Goal: Find specific page/section: Find specific page/section

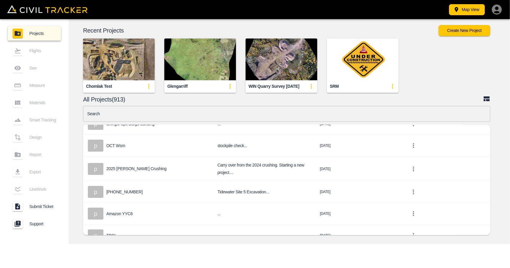
scroll to position [119, 0]
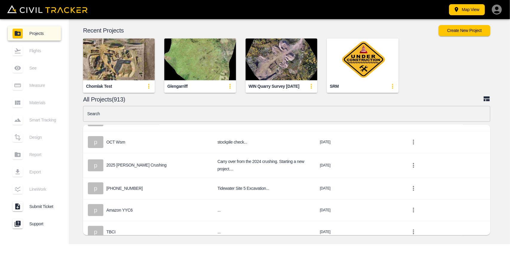
click at [174, 116] on input "text" at bounding box center [286, 114] width 407 height 16
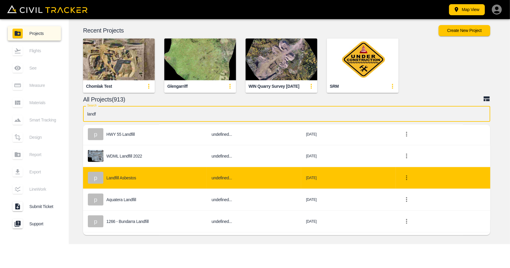
scroll to position [599, 0]
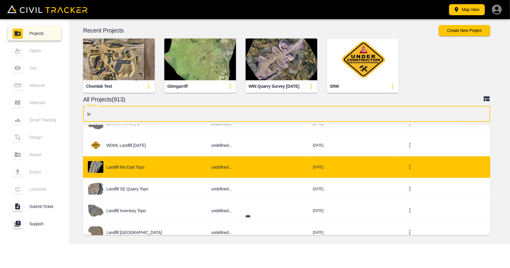
type input "l"
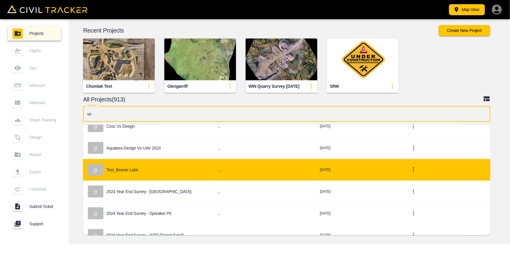
scroll to position [0, 0]
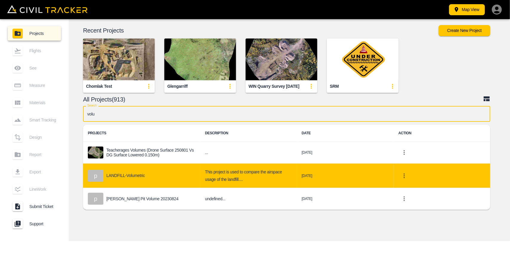
type input "volu"
click at [152, 180] on div "p LANDFILL-Volumetric" at bounding box center [142, 176] width 108 height 12
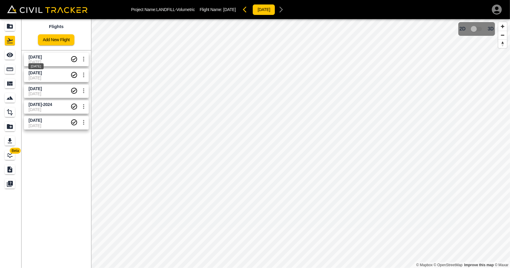
click at [42, 57] on span "[DATE]" at bounding box center [35, 57] width 13 height 5
click at [44, 75] on div "[DATE]" at bounding box center [36, 80] width 16 height 11
click at [44, 92] on div "[DATE]" at bounding box center [35, 96] width 16 height 11
click at [42, 88] on span "[DATE]" at bounding box center [35, 88] width 13 height 5
click at [42, 73] on span "[DATE]" at bounding box center [35, 72] width 13 height 5
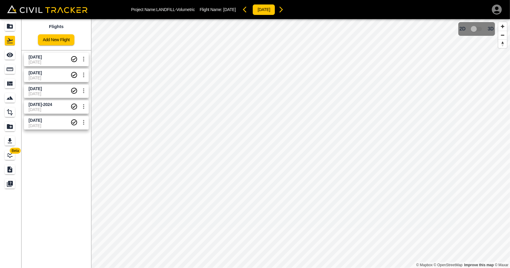
click at [54, 124] on span "[DATE]" at bounding box center [50, 125] width 42 height 5
click at [53, 105] on span "[DATE]-2024" at bounding box center [50, 105] width 42 height 6
click at [51, 91] on span "[DATE]" at bounding box center [50, 89] width 42 height 6
click at [51, 76] on span "[DATE]" at bounding box center [50, 78] width 42 height 5
click at [53, 61] on span "[DATE]" at bounding box center [50, 62] width 42 height 5
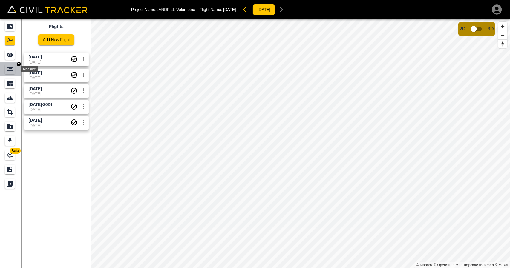
click at [16, 68] on div "Measure" at bounding box center [11, 70] width 12 height 10
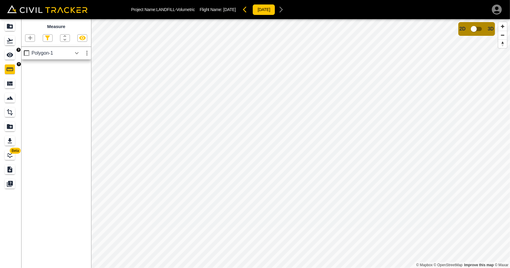
click at [12, 56] on icon "See" at bounding box center [10, 55] width 7 height 4
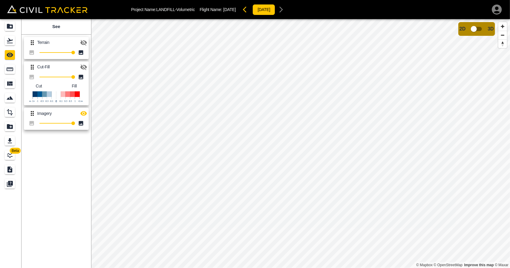
click at [84, 42] on icon "button" at bounding box center [83, 42] width 7 height 7
click at [3, 69] on link at bounding box center [11, 69] width 22 height 14
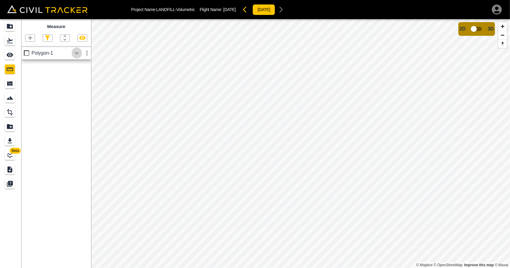
click at [77, 53] on icon "button" at bounding box center [76, 53] width 7 height 7
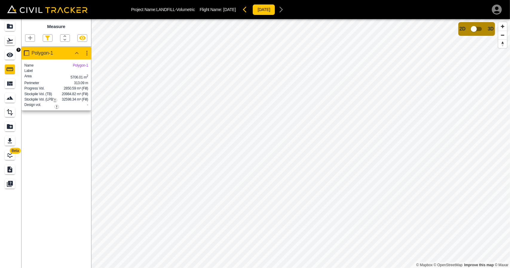
click at [10, 54] on icon "See" at bounding box center [10, 55] width 7 height 4
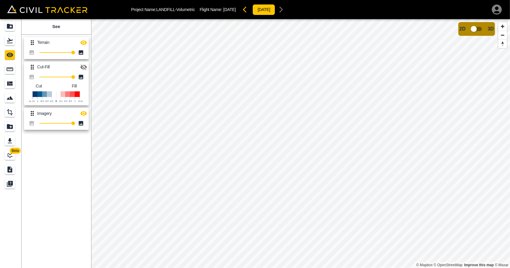
click at [86, 68] on icon "button" at bounding box center [83, 68] width 7 height 6
click at [84, 44] on icon "button" at bounding box center [83, 42] width 7 height 7
click at [79, 116] on button "button" at bounding box center [84, 114] width 12 height 12
click at [86, 42] on icon "button" at bounding box center [83, 43] width 7 height 6
click at [83, 67] on icon "button" at bounding box center [83, 67] width 7 height 4
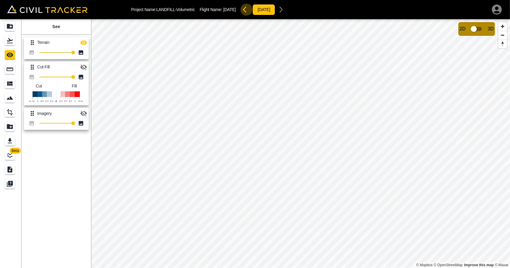
click at [250, 9] on icon "button" at bounding box center [246, 9] width 7 height 7
drag, startPoint x: 81, startPoint y: 42, endPoint x: 81, endPoint y: 47, distance: 6.0
click at [81, 42] on icon "button" at bounding box center [83, 42] width 7 height 7
click at [83, 114] on icon "button" at bounding box center [83, 113] width 7 height 4
click at [285, 11] on icon "button" at bounding box center [281, 9] width 7 height 7
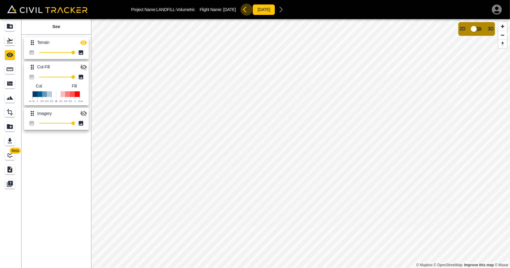
click at [252, 10] on button "button" at bounding box center [246, 10] width 12 height 12
click at [283, 12] on icon "button" at bounding box center [282, 10] width 4 height 6
click at [84, 45] on icon "button" at bounding box center [83, 42] width 7 height 7
click at [12, 22] on div "Projects" at bounding box center [10, 27] width 10 height 10
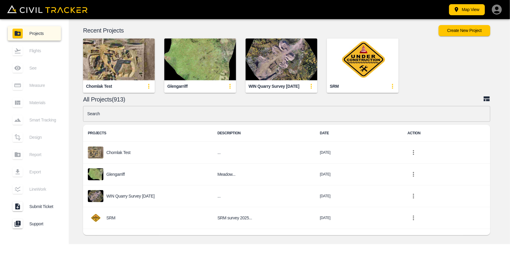
click at [193, 114] on input "text" at bounding box center [286, 114] width 407 height 16
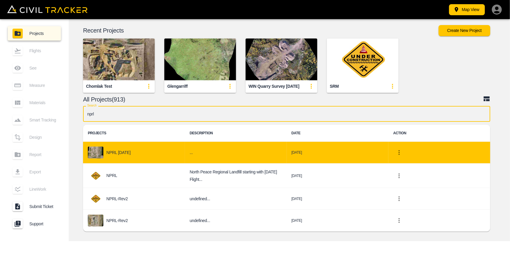
type input "nprl"
click at [186, 157] on td "..." at bounding box center [236, 153] width 102 height 22
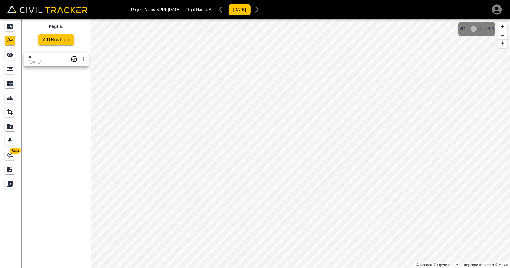
click at [39, 57] on span "A" at bounding box center [50, 57] width 42 height 6
click at [6, 52] on div "See" at bounding box center [10, 55] width 10 height 10
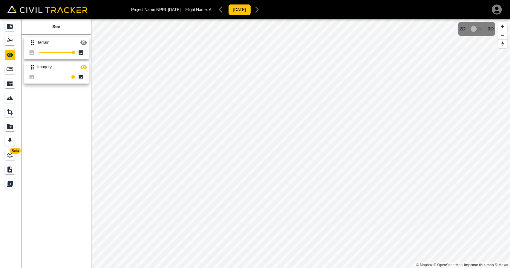
click at [91, 46] on div "Terrain 100 Imagery 100" at bounding box center [55, 59] width 72 height 54
click at [88, 40] on button "button" at bounding box center [84, 43] width 12 height 12
click at [13, 29] on icon "Projects" at bounding box center [9, 26] width 7 height 7
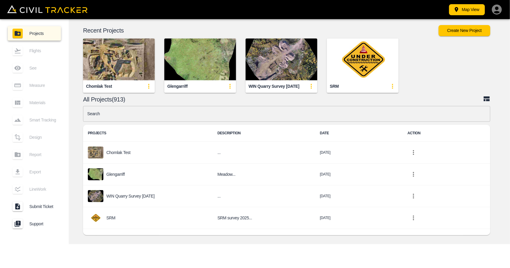
click at [191, 116] on input "text" at bounding box center [286, 114] width 407 height 16
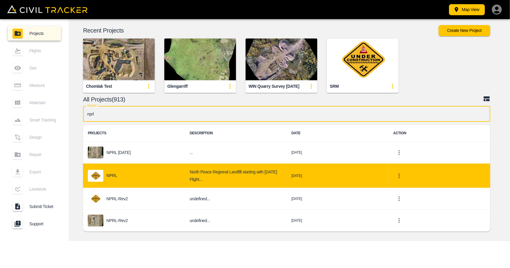
type input "nprl"
click at [146, 176] on div "NPRL" at bounding box center [134, 176] width 92 height 12
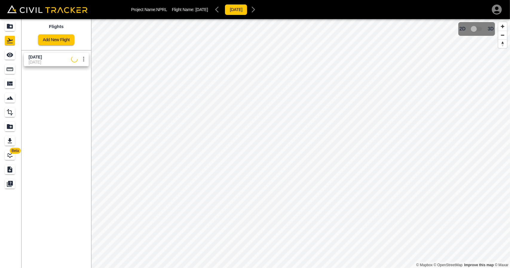
click at [42, 57] on span "[DATE]" at bounding box center [35, 57] width 13 height 5
click at [2, 58] on link at bounding box center [11, 55] width 22 height 14
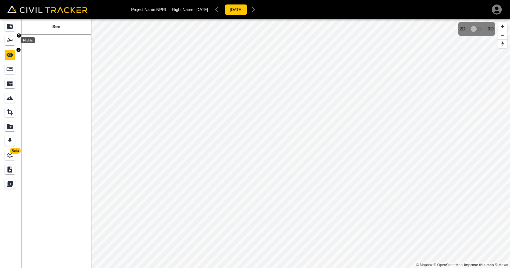
click at [12, 42] on icon "Flights" at bounding box center [9, 40] width 7 height 7
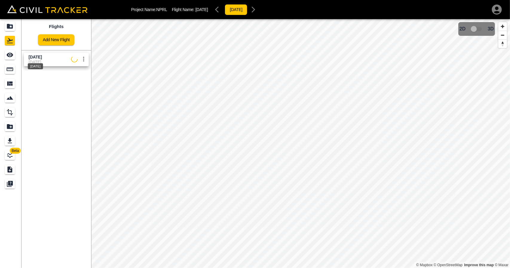
click at [42, 58] on span "[DATE]" at bounding box center [35, 57] width 13 height 5
click at [12, 29] on icon "Projects" at bounding box center [9, 26] width 7 height 7
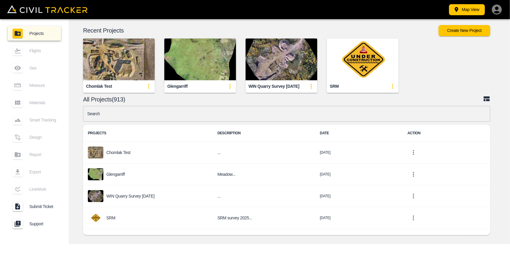
click at [202, 113] on input "text" at bounding box center [286, 114] width 407 height 16
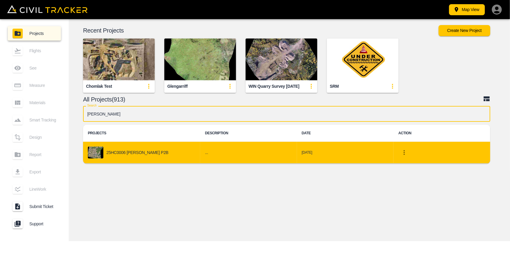
type input "[PERSON_NAME]"
click at [100, 155] on img "project-list-table" at bounding box center [96, 153] width 16 height 12
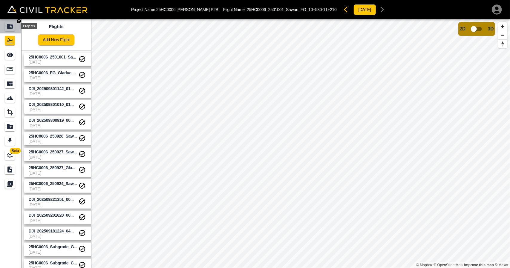
click at [16, 27] on div "Projects" at bounding box center [11, 27] width 12 height 10
